Goal: Information Seeking & Learning: Understand process/instructions

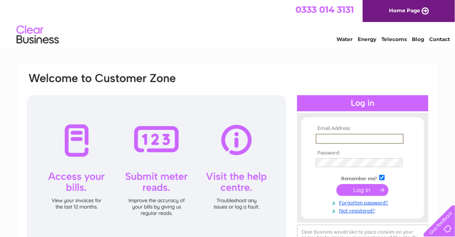
click at [327, 142] on input "text" at bounding box center [360, 139] width 88 height 10
type input "john.mccoll@cbre.com"
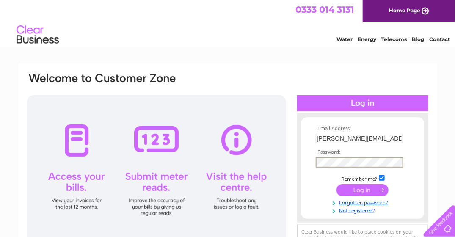
click at [362, 189] on input "submit" at bounding box center [362, 190] width 52 height 12
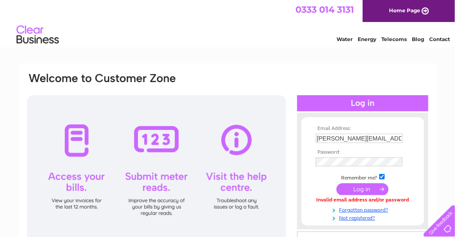
click at [364, 189] on input "submit" at bounding box center [362, 189] width 52 height 12
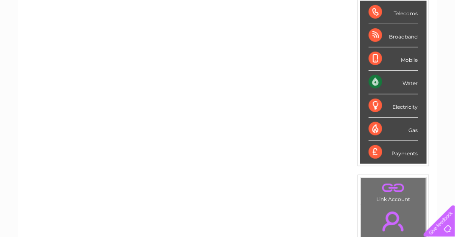
scroll to position [127, 0]
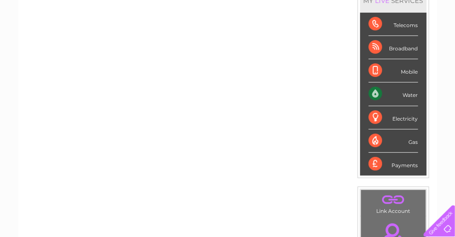
click at [376, 93] on div "Water" at bounding box center [394, 94] width 50 height 23
click at [411, 94] on div "Water" at bounding box center [394, 94] width 50 height 23
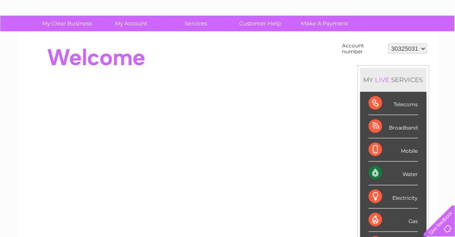
scroll to position [0, 0]
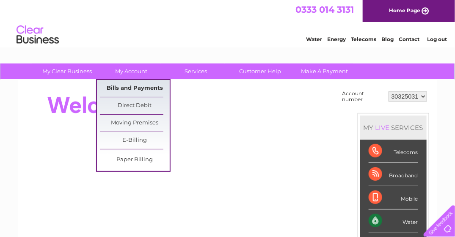
click at [134, 86] on link "Bills and Payments" at bounding box center [135, 88] width 70 height 17
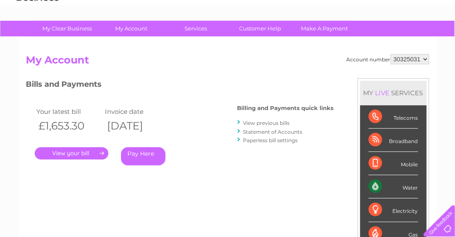
scroll to position [85, 0]
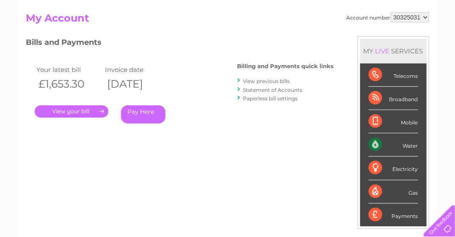
click at [258, 90] on link "Statement of Accounts" at bounding box center [272, 90] width 59 height 6
click at [70, 114] on link "." at bounding box center [72, 111] width 74 height 12
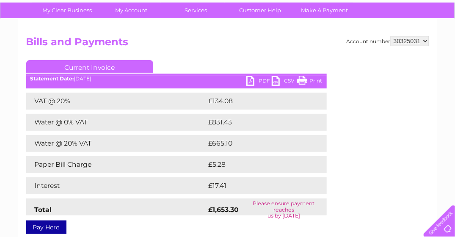
scroll to position [42, 0]
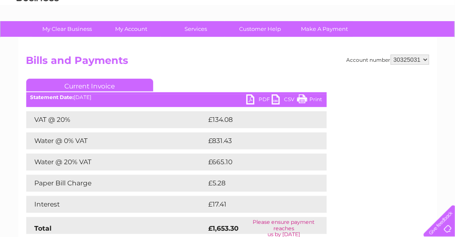
click at [92, 86] on link "Current Invoice" at bounding box center [89, 85] width 127 height 13
click at [262, 97] on link "PDF" at bounding box center [258, 100] width 25 height 12
click at [267, 27] on link "Customer Help" at bounding box center [260, 29] width 70 height 16
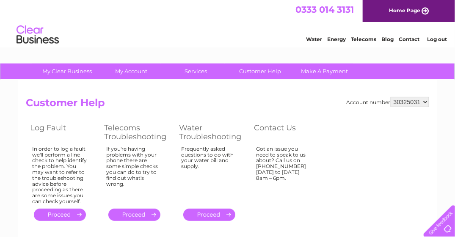
click at [210, 218] on link "." at bounding box center [209, 215] width 52 height 12
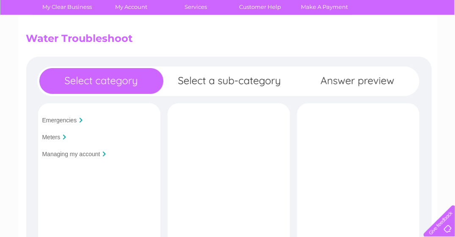
scroll to position [85, 0]
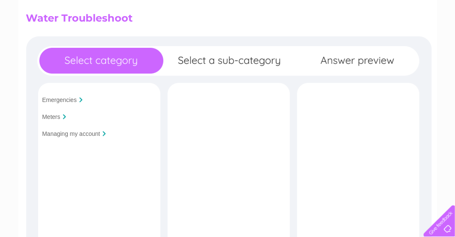
click at [85, 135] on input "Managing my account" at bounding box center [71, 133] width 58 height 7
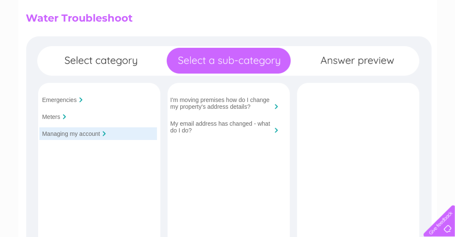
click at [264, 109] on input "I'm moving premises how do I change my property's address details?" at bounding box center [222, 103] width 102 height 14
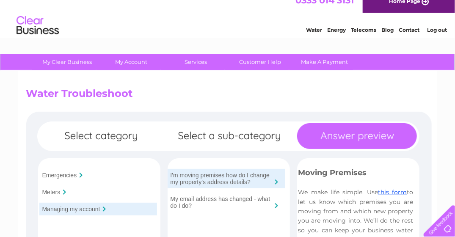
scroll to position [0, 0]
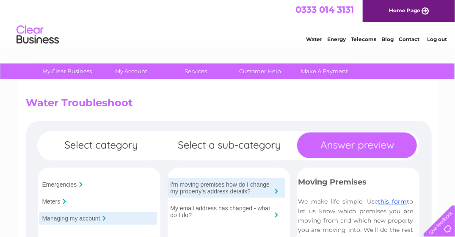
click at [412, 8] on link "Home Page" at bounding box center [409, 11] width 92 height 22
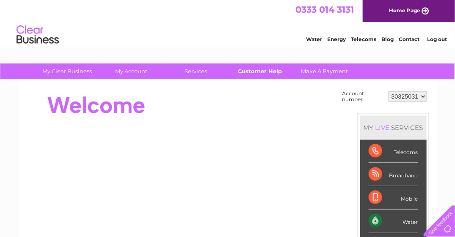
click at [263, 72] on link "Customer Help" at bounding box center [260, 71] width 70 height 16
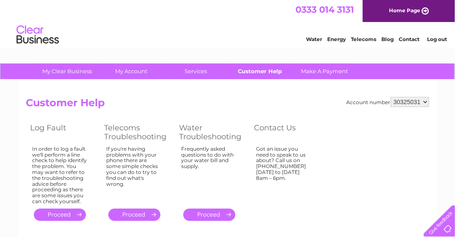
click at [261, 73] on link "Customer Help" at bounding box center [260, 71] width 70 height 16
